Goal: Book appointment/travel/reservation

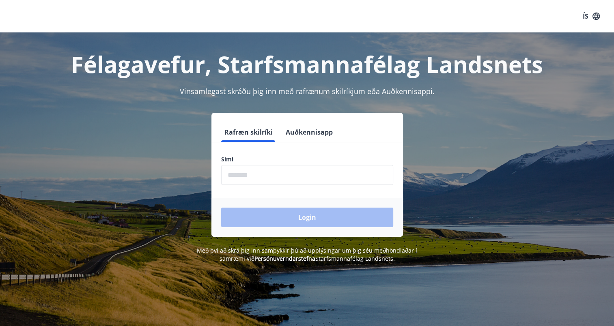
click at [236, 185] on input "phone" at bounding box center [307, 175] width 172 height 20
type input "********"
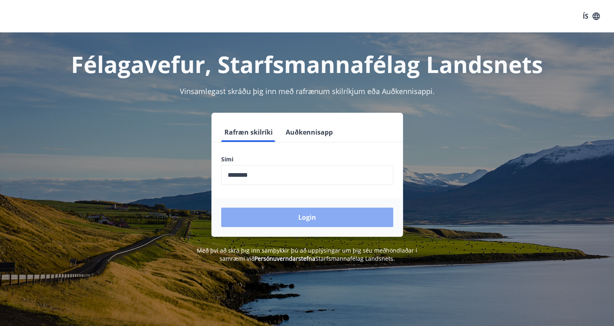
click at [334, 219] on button "Login" at bounding box center [307, 217] width 172 height 19
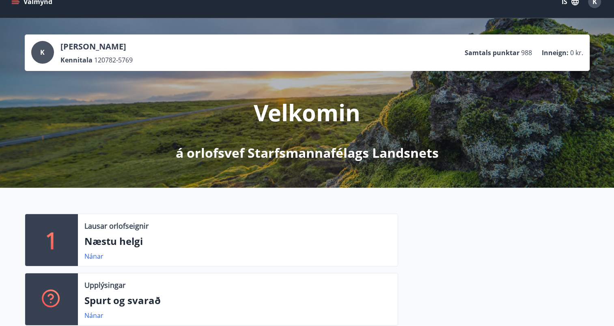
scroll to position [41, 0]
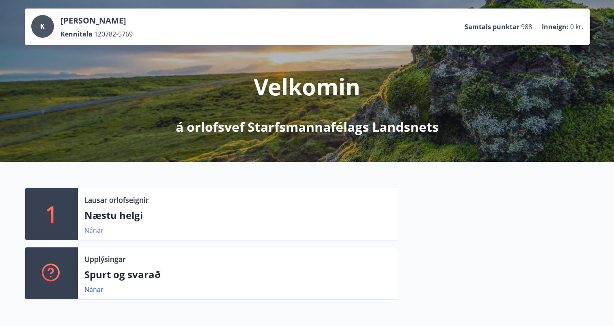
click at [97, 233] on link "Nánar" at bounding box center [93, 230] width 19 height 9
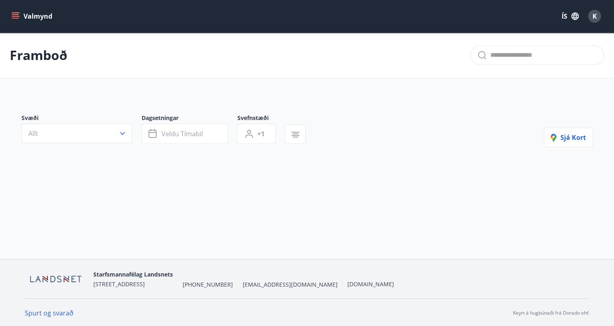
type input "*"
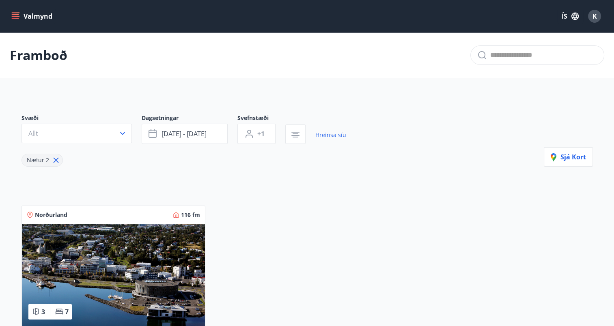
click at [27, 13] on button "Valmynd" at bounding box center [33, 16] width 46 height 15
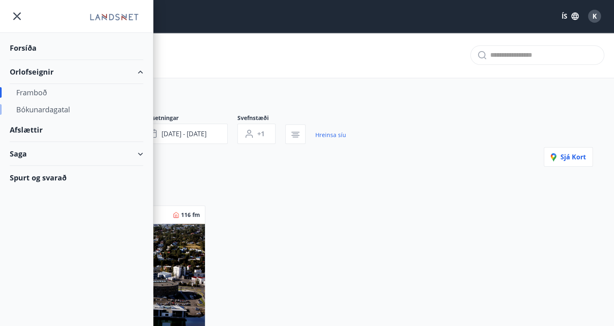
click at [37, 109] on div "Bókunardagatal" at bounding box center [76, 109] width 121 height 17
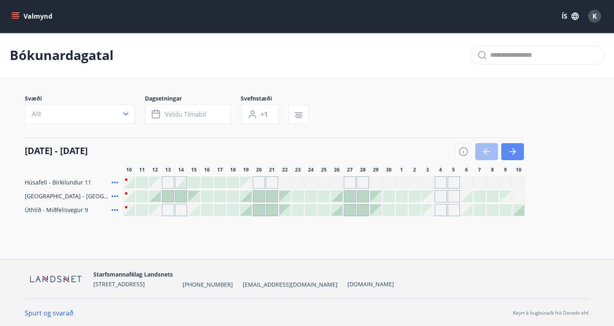
click at [515, 148] on icon "button" at bounding box center [513, 152] width 10 height 10
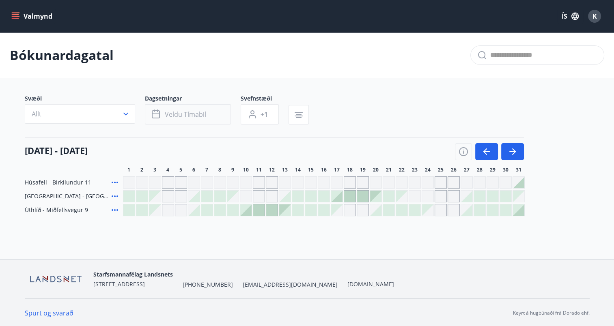
click at [165, 114] on span "Veldu tímabil" at bounding box center [185, 114] width 41 height 9
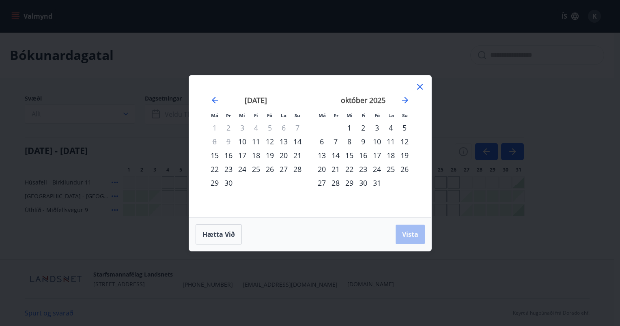
click at [377, 170] on div "24" at bounding box center [377, 169] width 14 height 14
click at [334, 184] on div "28" at bounding box center [336, 183] width 14 height 14
click at [404, 235] on span "Vista" at bounding box center [410, 234] width 16 height 9
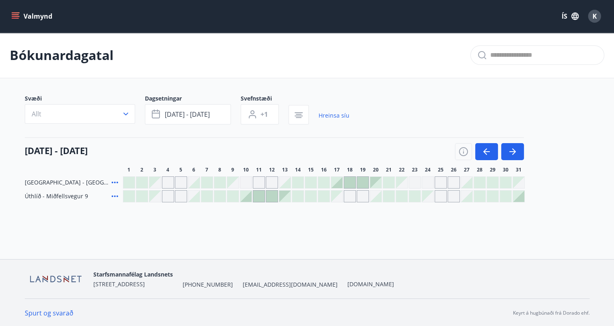
click at [427, 184] on div "Gráir dagar eru ekki bókanlegir" at bounding box center [428, 183] width 12 height 12
click at [439, 184] on div "Gráir dagar eru ekki bókanlegir" at bounding box center [441, 183] width 12 height 12
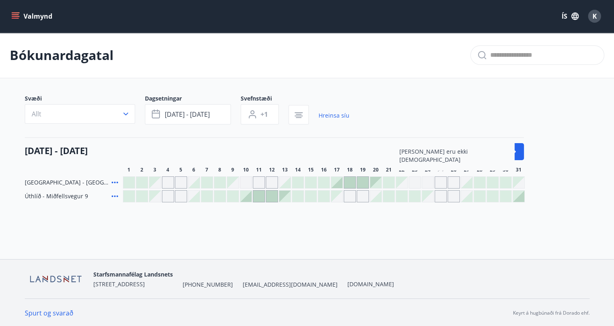
click at [483, 200] on div at bounding box center [479, 196] width 11 height 11
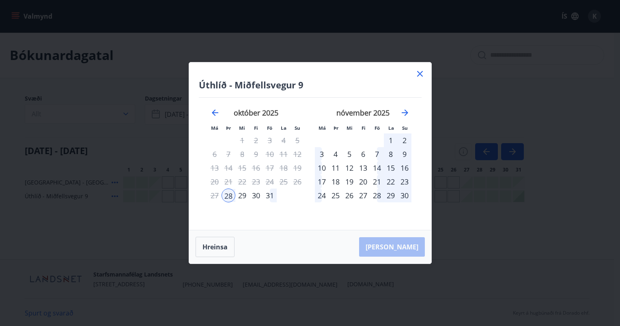
click at [422, 71] on icon at bounding box center [420, 74] width 10 height 10
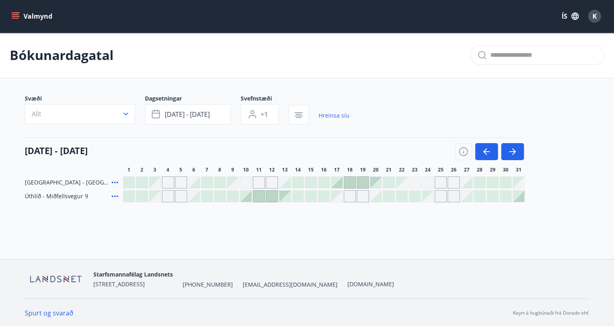
click at [470, 180] on div at bounding box center [466, 182] width 11 height 11
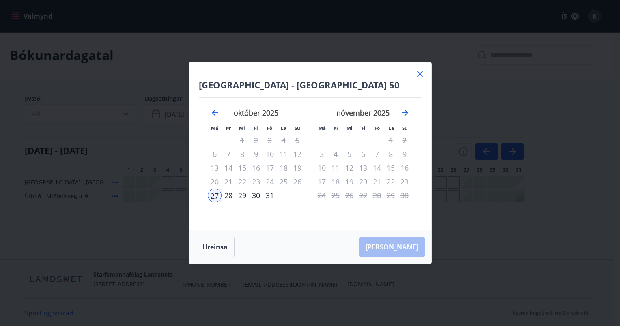
click at [231, 194] on div "28" at bounding box center [229, 196] width 14 height 14
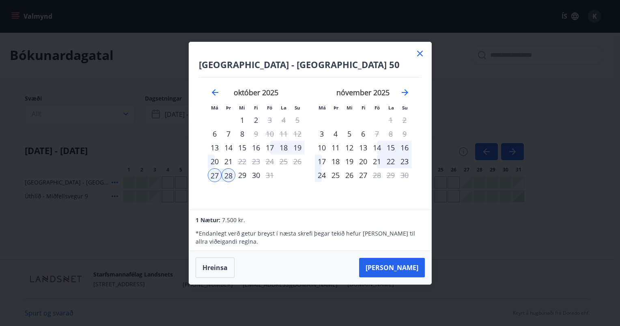
click at [390, 148] on div "15" at bounding box center [391, 148] width 14 height 14
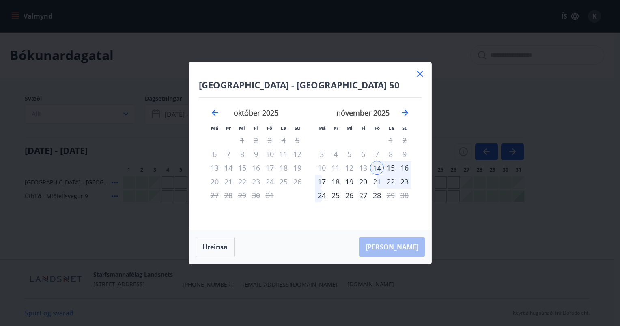
click at [392, 171] on div "15" at bounding box center [391, 168] width 14 height 14
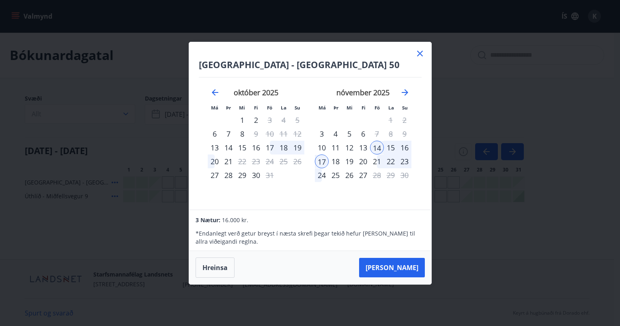
click at [323, 163] on div "17" at bounding box center [322, 162] width 14 height 14
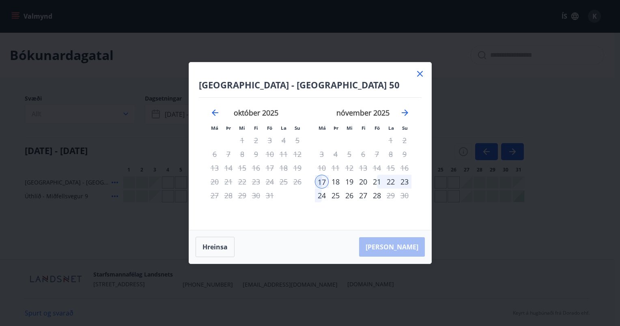
click at [393, 180] on div "22" at bounding box center [391, 182] width 14 height 14
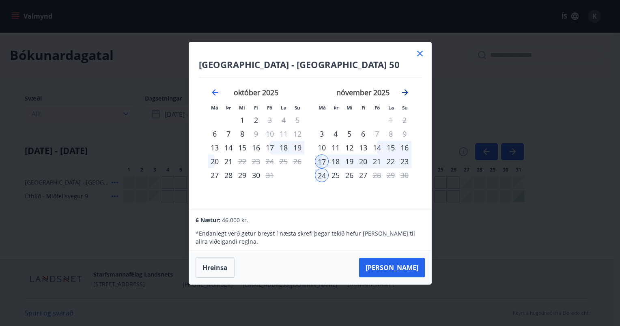
click at [408, 94] on icon "Move forward to switch to the next month." at bounding box center [405, 93] width 10 height 10
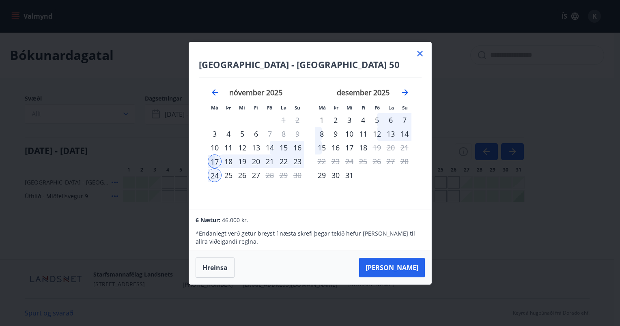
click at [418, 52] on icon at bounding box center [420, 54] width 10 height 10
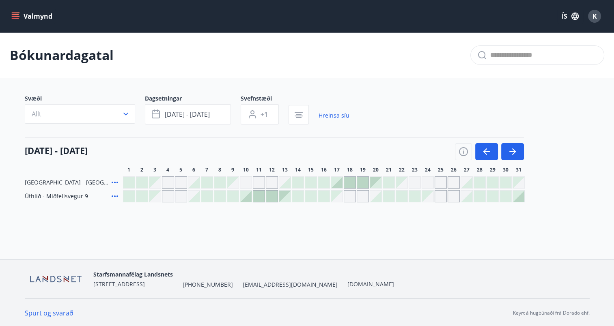
click at [591, 15] on div "K" at bounding box center [594, 16] width 13 height 13
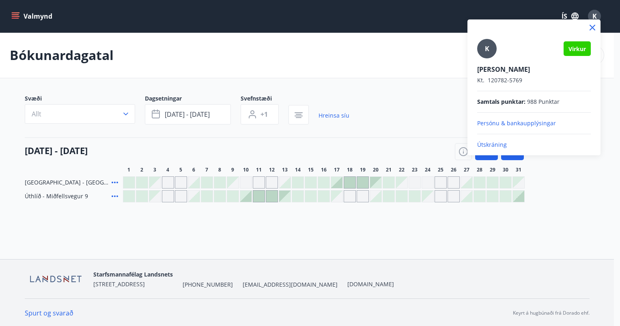
click at [489, 144] on p "Útskráning" at bounding box center [534, 145] width 114 height 8
